Goal: Find specific page/section: Find specific page/section

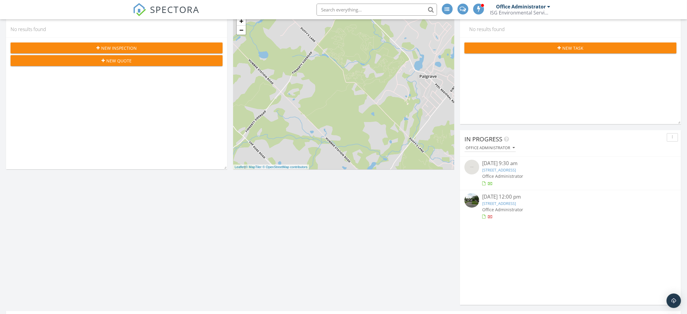
scroll to position [90, 0]
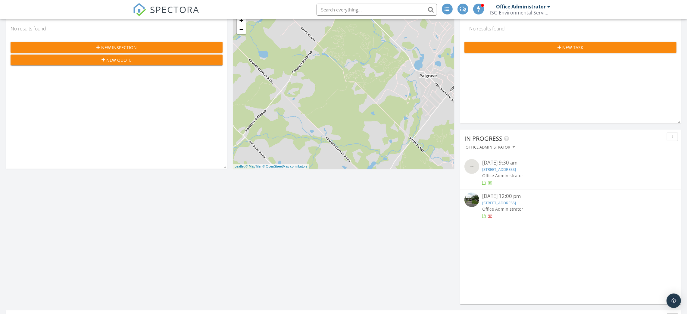
click at [516, 169] on link "[STREET_ADDRESS]" at bounding box center [499, 168] width 34 height 5
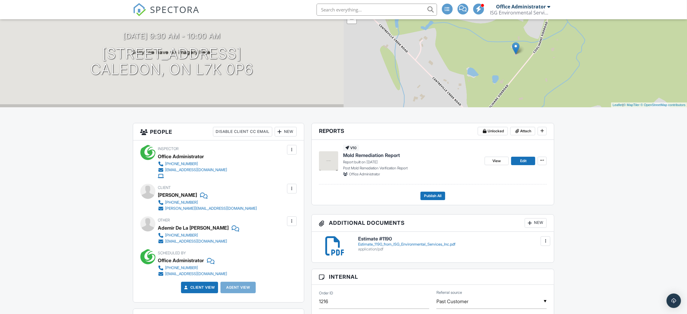
scroll to position [46, 0]
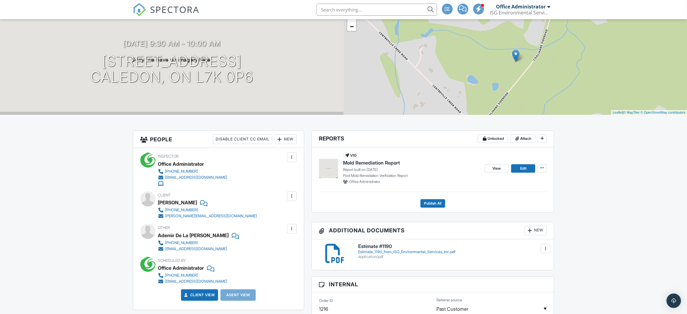
click at [392, 162] on span "Mold Remediation Report" at bounding box center [371, 162] width 57 height 7
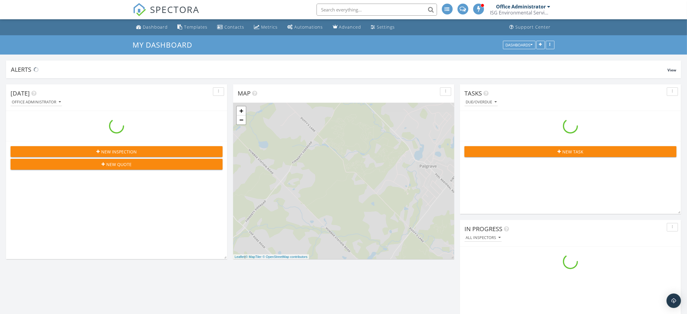
scroll to position [697, 701]
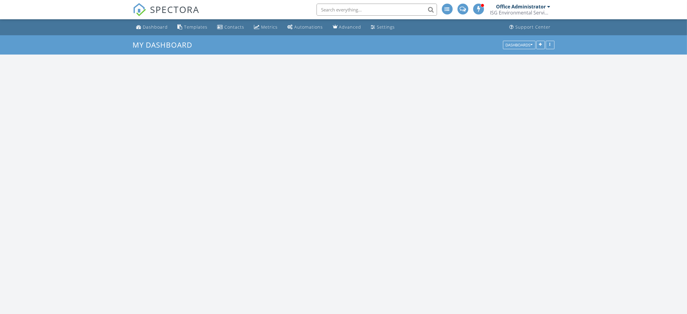
scroll to position [697, 701]
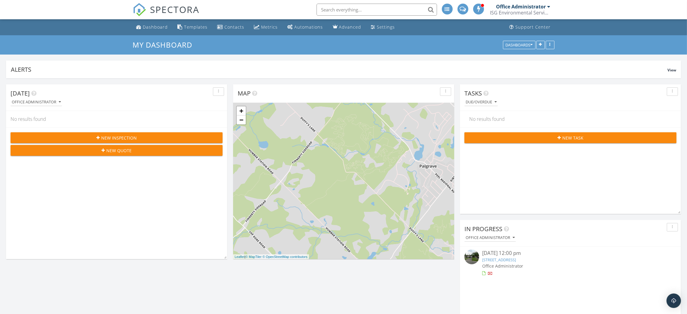
click at [501, 259] on link "85 La Peer Blvd, Toronto, ON M1W 2H4" at bounding box center [499, 259] width 34 height 5
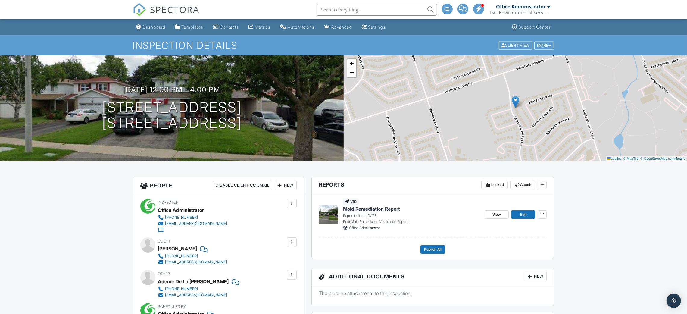
click at [368, 209] on span "Mold Remediation Report" at bounding box center [371, 208] width 57 height 7
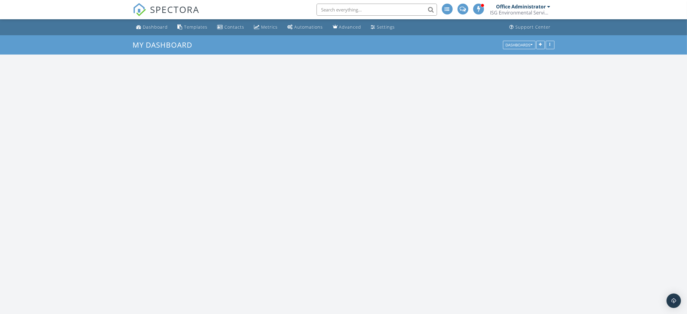
scroll to position [697, 701]
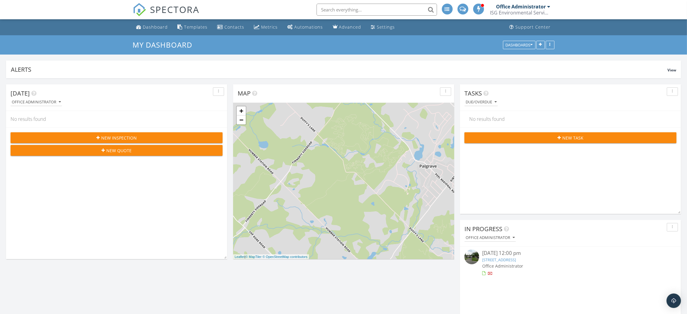
click at [550, 6] on div at bounding box center [548, 6] width 3 height 5
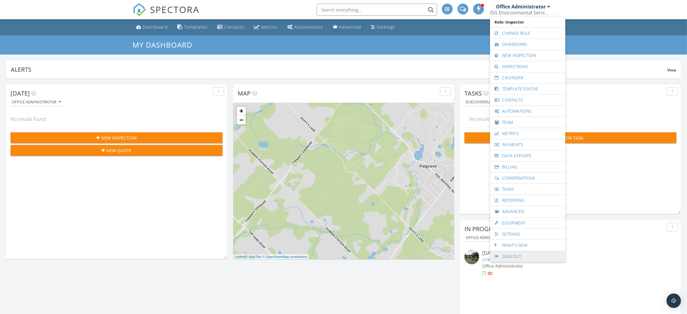
click at [532, 257] on link "Sign Out" at bounding box center [527, 256] width 69 height 11
